Goal: Task Accomplishment & Management: Complete application form

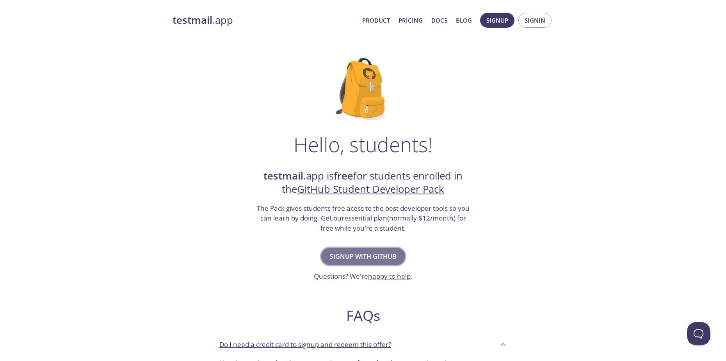
click at [364, 261] on span "Signup with GitHub" at bounding box center [363, 256] width 67 height 11
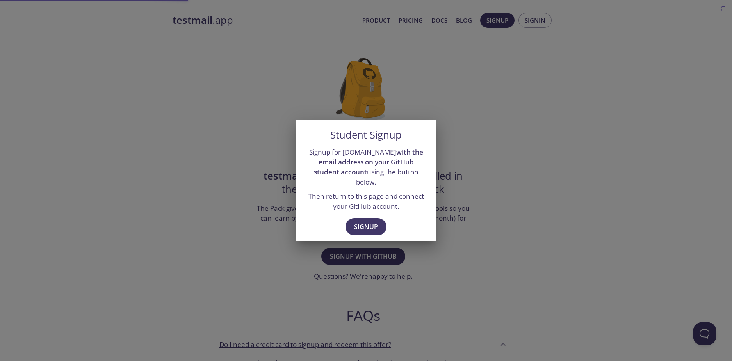
click at [382, 214] on div "Signup" at bounding box center [366, 227] width 140 height 27
click at [371, 221] on span "Signup" at bounding box center [366, 226] width 24 height 11
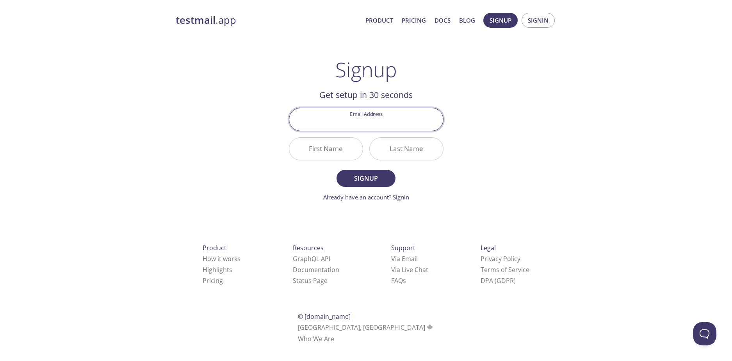
click at [381, 121] on input "Email Address" at bounding box center [366, 119] width 154 height 22
type input "assylchouikh0@gmail.com"
click at [341, 146] on input "First Name" at bounding box center [325, 149] width 73 height 22
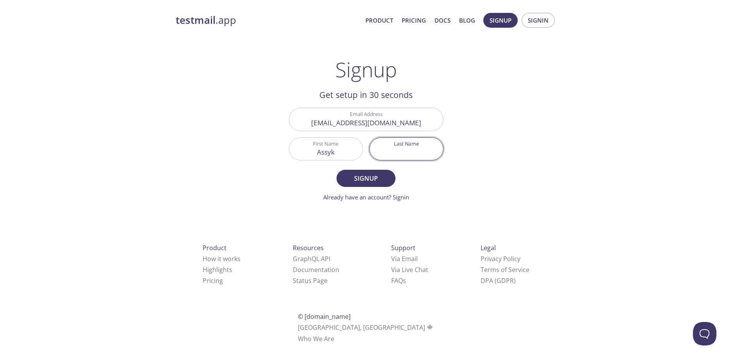
click at [351, 153] on input "Assyk" at bounding box center [325, 149] width 73 height 22
type input "Assyl"
type input "c"
click at [375, 175] on span "Signup" at bounding box center [365, 178] width 41 height 11
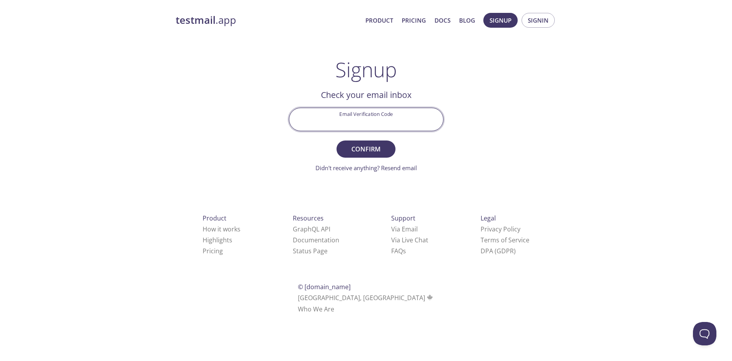
click at [360, 117] on input "Email Verification Code" at bounding box center [366, 119] width 154 height 22
type input "WWZXBKR"
click at [364, 153] on span "Confirm" at bounding box center [365, 149] width 41 height 11
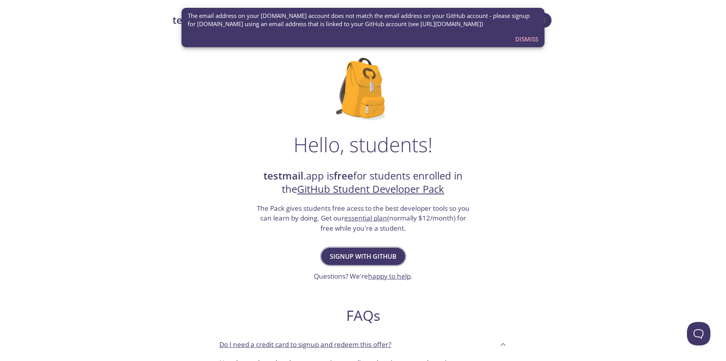
click at [360, 251] on span "Signup with GitHub" at bounding box center [363, 256] width 67 height 11
click at [518, 41] on span "Dismiss" at bounding box center [526, 39] width 23 height 10
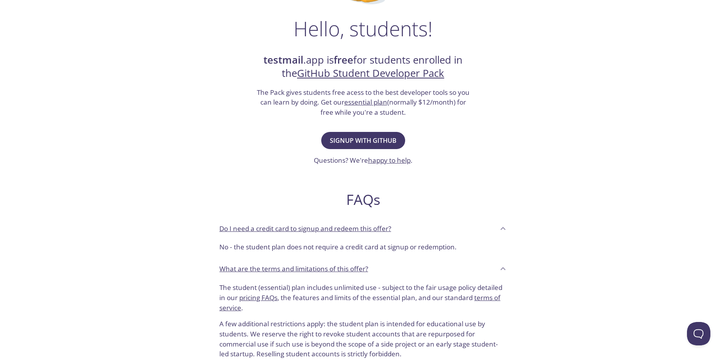
scroll to position [117, 0]
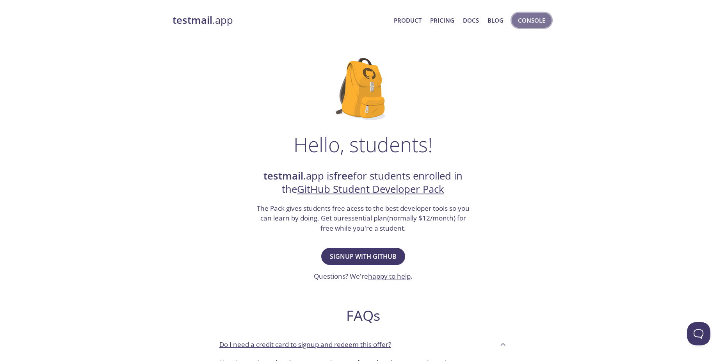
click at [537, 21] on span "Console" at bounding box center [531, 20] width 27 height 10
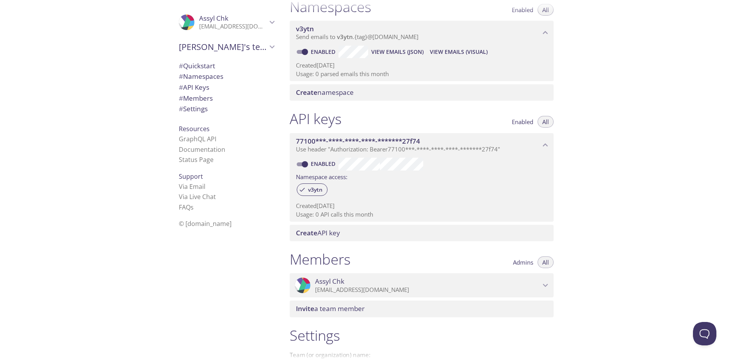
scroll to position [194, 0]
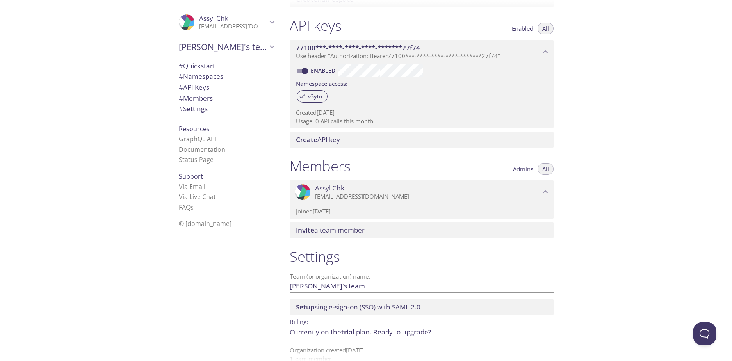
click at [518, 191] on span "Assyl Chk" at bounding box center [427, 188] width 225 height 9
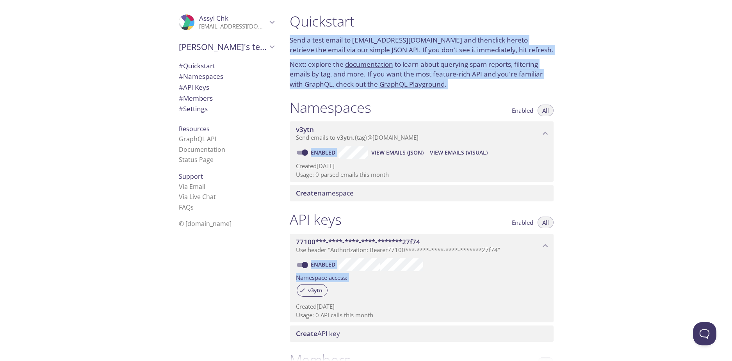
drag, startPoint x: 731, startPoint y: 153, endPoint x: 731, endPoint y: -9, distance: 161.5
click at [731, 0] on html ".cls-1 { fill: #6d5ca8; } .cls-2 { fill: #3fc191; } .cls-3 { fill: #3b4752; } .…" at bounding box center [366, 180] width 732 height 361
click at [612, 74] on div "Quickstart Send a test email to v3ytn.test@inbox.testmail.app and then click he…" at bounding box center [507, 180] width 449 height 361
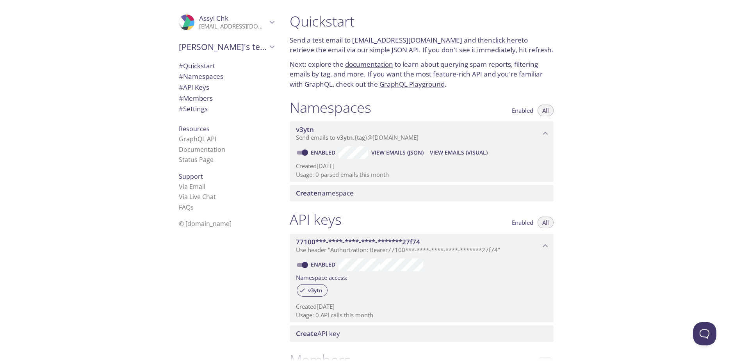
click at [267, 21] on icon "Assyl Chk" at bounding box center [272, 22] width 10 height 10
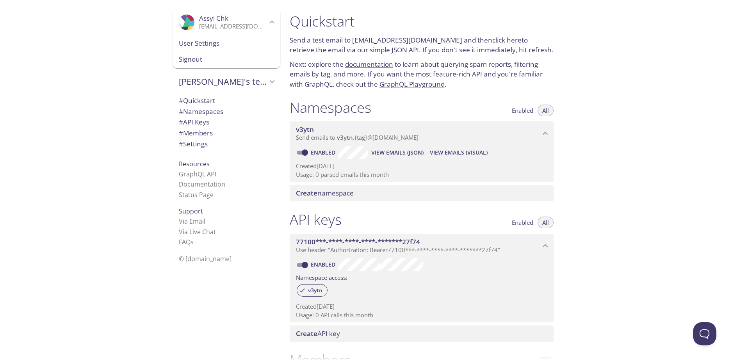
click at [239, 58] on span "Signout" at bounding box center [226, 59] width 95 height 10
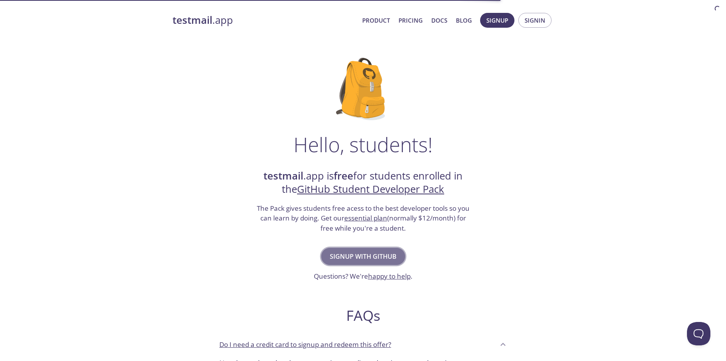
click at [382, 256] on span "Signup with GitHub" at bounding box center [363, 256] width 67 height 11
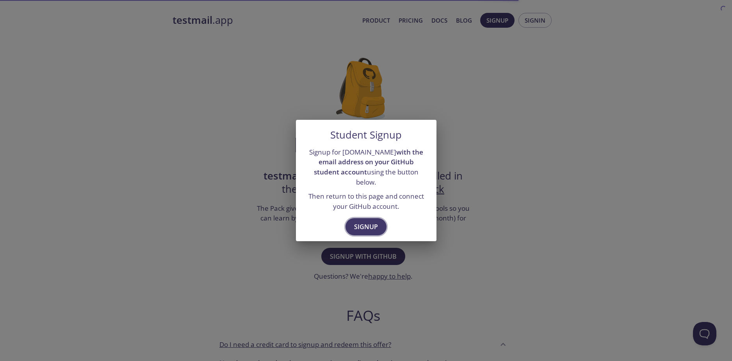
click at [384, 218] on button "Signup" at bounding box center [365, 226] width 41 height 17
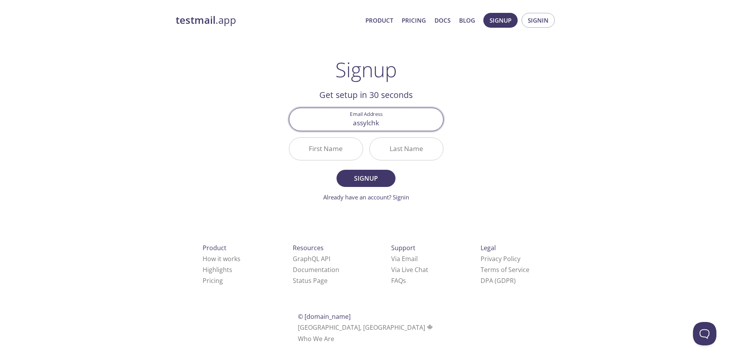
click at [509, 125] on div "testmail .app Product Pricing Docs Blog Signup Signin Signup Get setup in 30 se…" at bounding box center [366, 187] width 400 height 358
click at [394, 120] on input "assylchk" at bounding box center [366, 119] width 154 height 22
type input "[EMAIL_ADDRESS][DOMAIN_NAME]"
click at [313, 153] on input "First Name" at bounding box center [325, 149] width 73 height 22
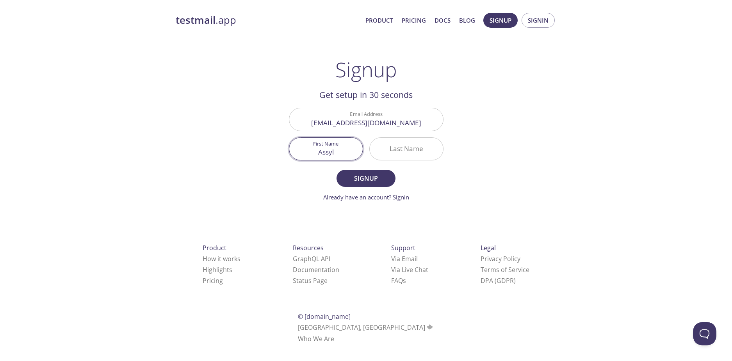
type input "Assyl"
type input "Chk"
click at [336, 170] on button "Signup" at bounding box center [365, 178] width 59 height 17
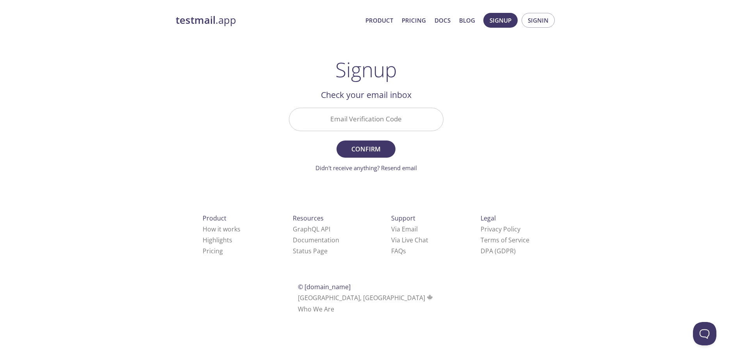
click at [364, 116] on input "Email Verification Code" at bounding box center [366, 119] width 154 height 22
type input "ULVMJ9S"
click at [336, 140] on button "Confirm" at bounding box center [365, 148] width 59 height 17
